Goal: Transaction & Acquisition: Purchase product/service

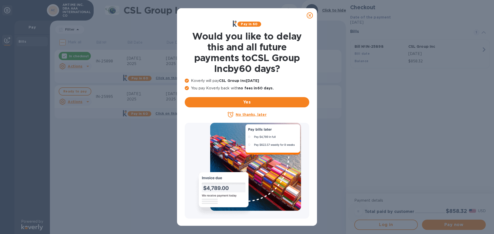
click at [309, 14] on icon at bounding box center [310, 15] width 6 height 6
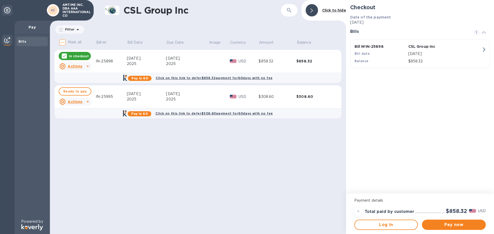
click at [158, 64] on div "2025" at bounding box center [146, 63] width 39 height 5
click at [64, 56] on icon at bounding box center [64, 56] width 4 height 4
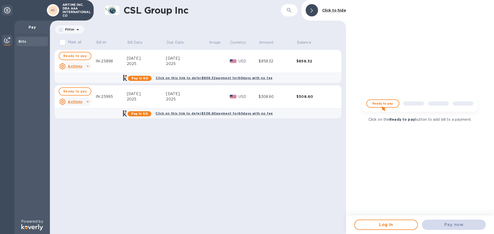
click at [64, 56] on span "Ready to pay" at bounding box center [74, 56] width 23 height 6
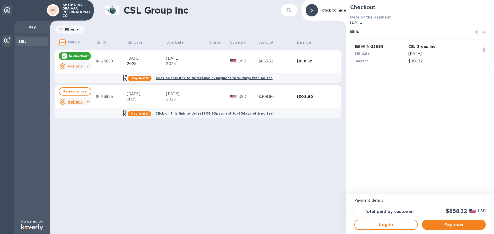
click at [484, 32] on icon at bounding box center [484, 32] width 4 height 2
drag, startPoint x: 483, startPoint y: 31, endPoint x: 426, endPoint y: 26, distance: 57.6
click at [477, 30] on div "1" at bounding box center [480, 32] width 19 height 6
click at [384, 223] on span "Log in" at bounding box center [386, 225] width 55 height 6
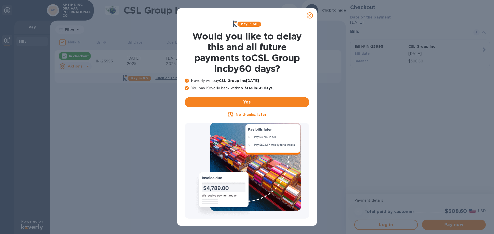
click at [250, 114] on u "No thanks, later" at bounding box center [251, 115] width 31 height 4
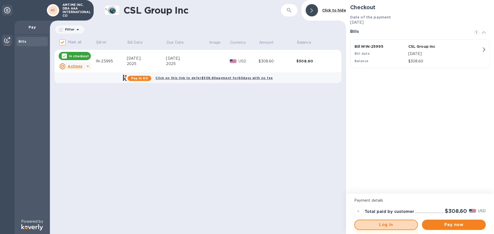
click at [402, 224] on span "Log in" at bounding box center [386, 225] width 55 height 6
